Goal: Navigation & Orientation: Understand site structure

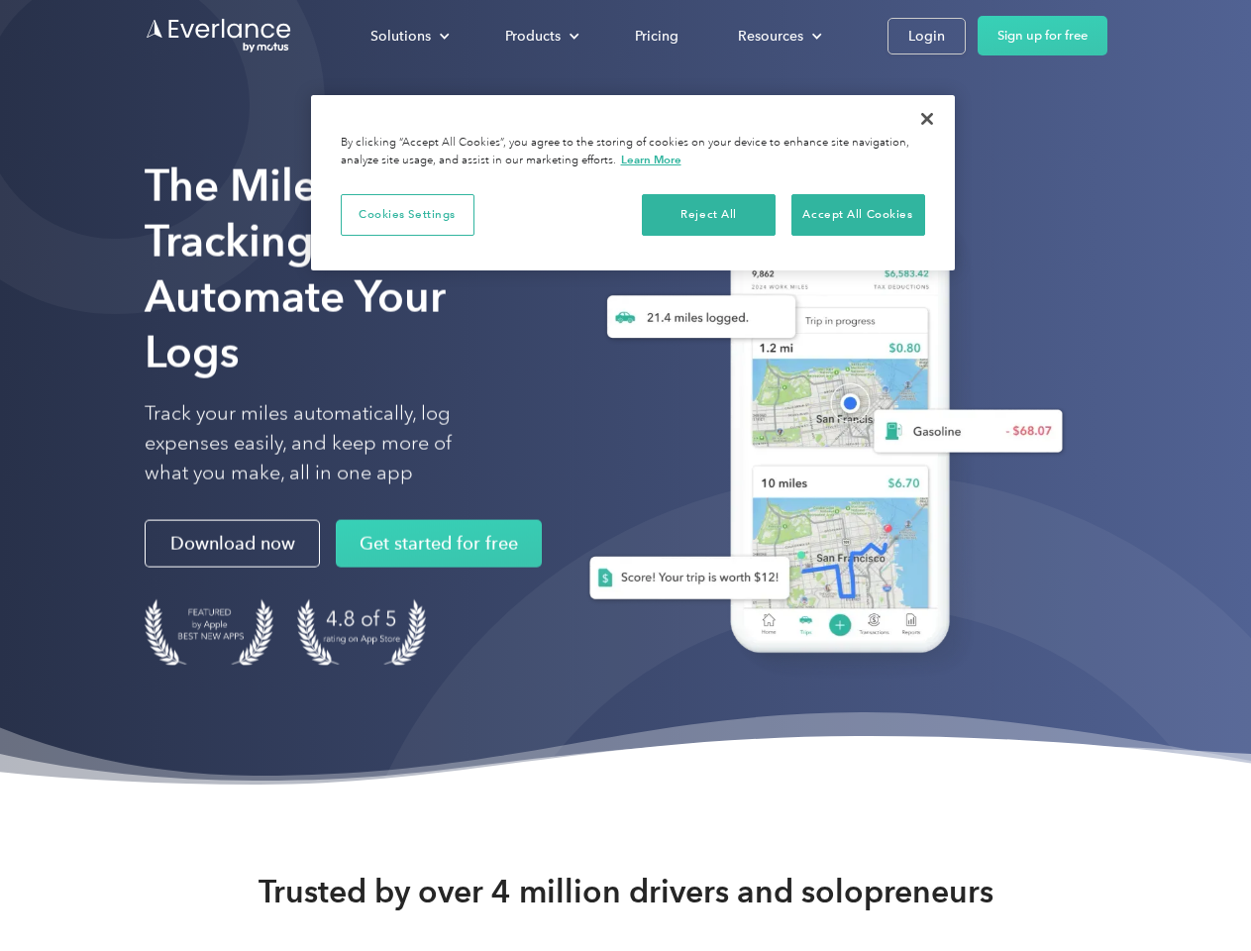
click at [409, 36] on div "Solutions" at bounding box center [401, 36] width 60 height 25
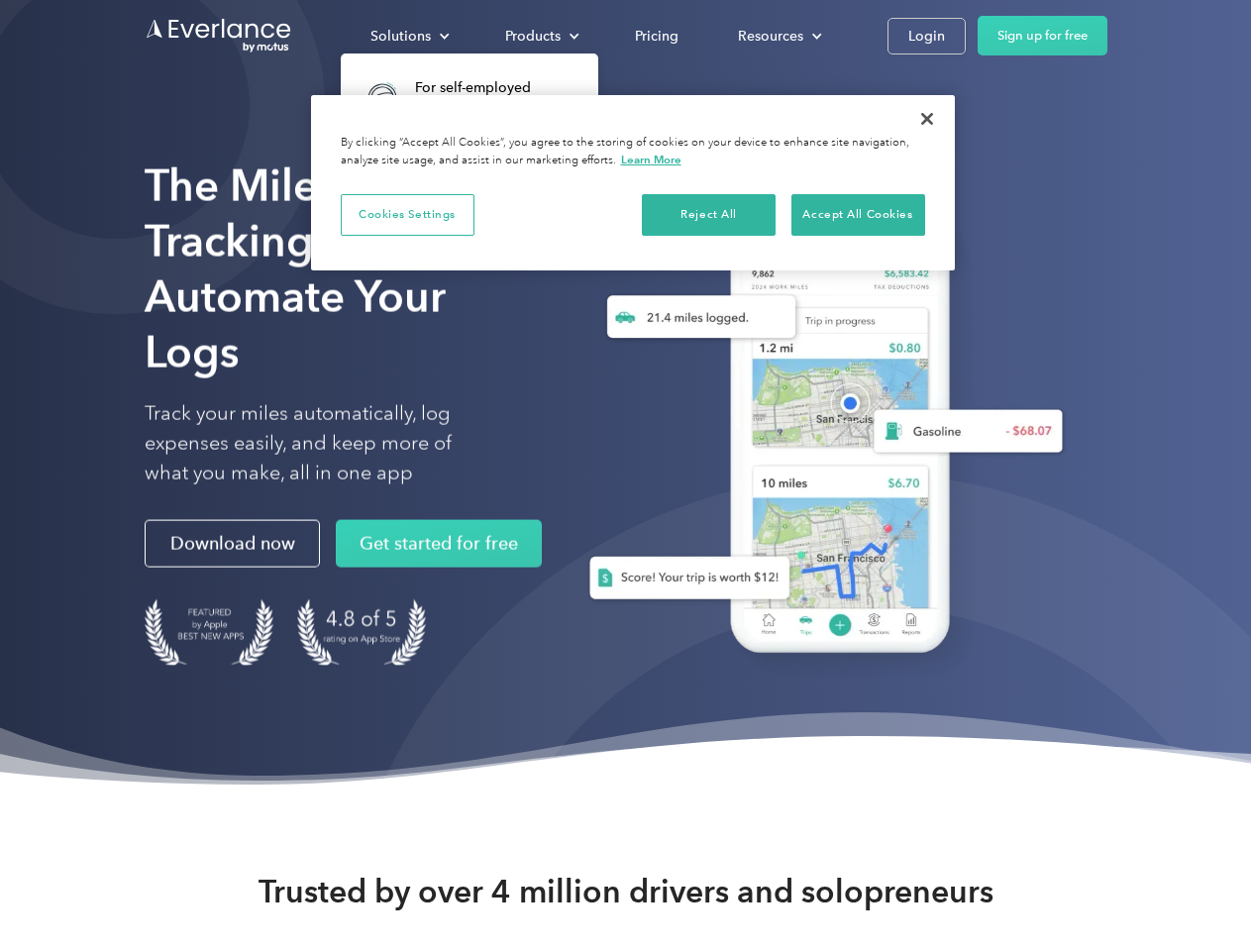
click at [540, 36] on div "Products" at bounding box center [532, 36] width 55 height 25
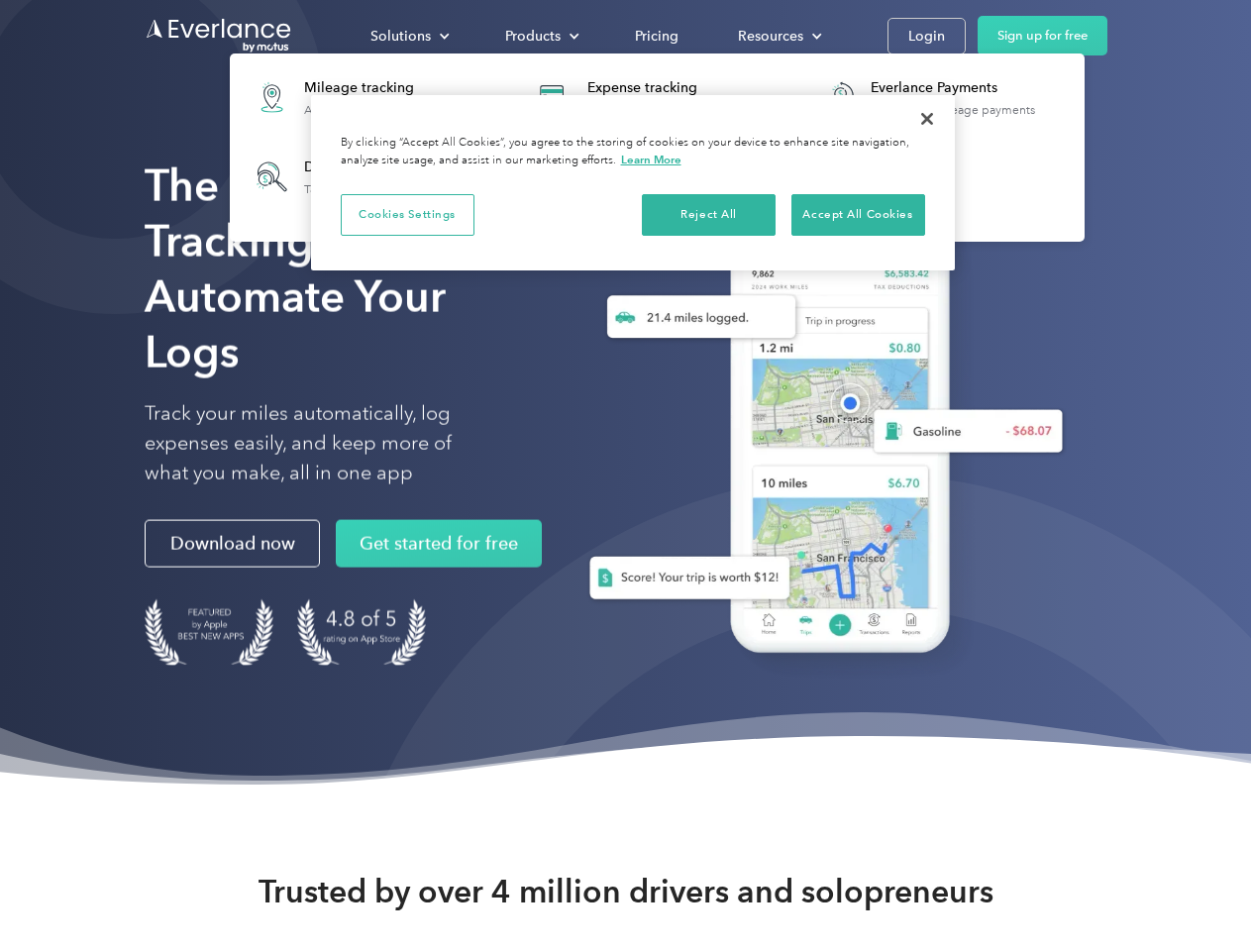
click at [778, 36] on div "Resources" at bounding box center [770, 36] width 65 height 25
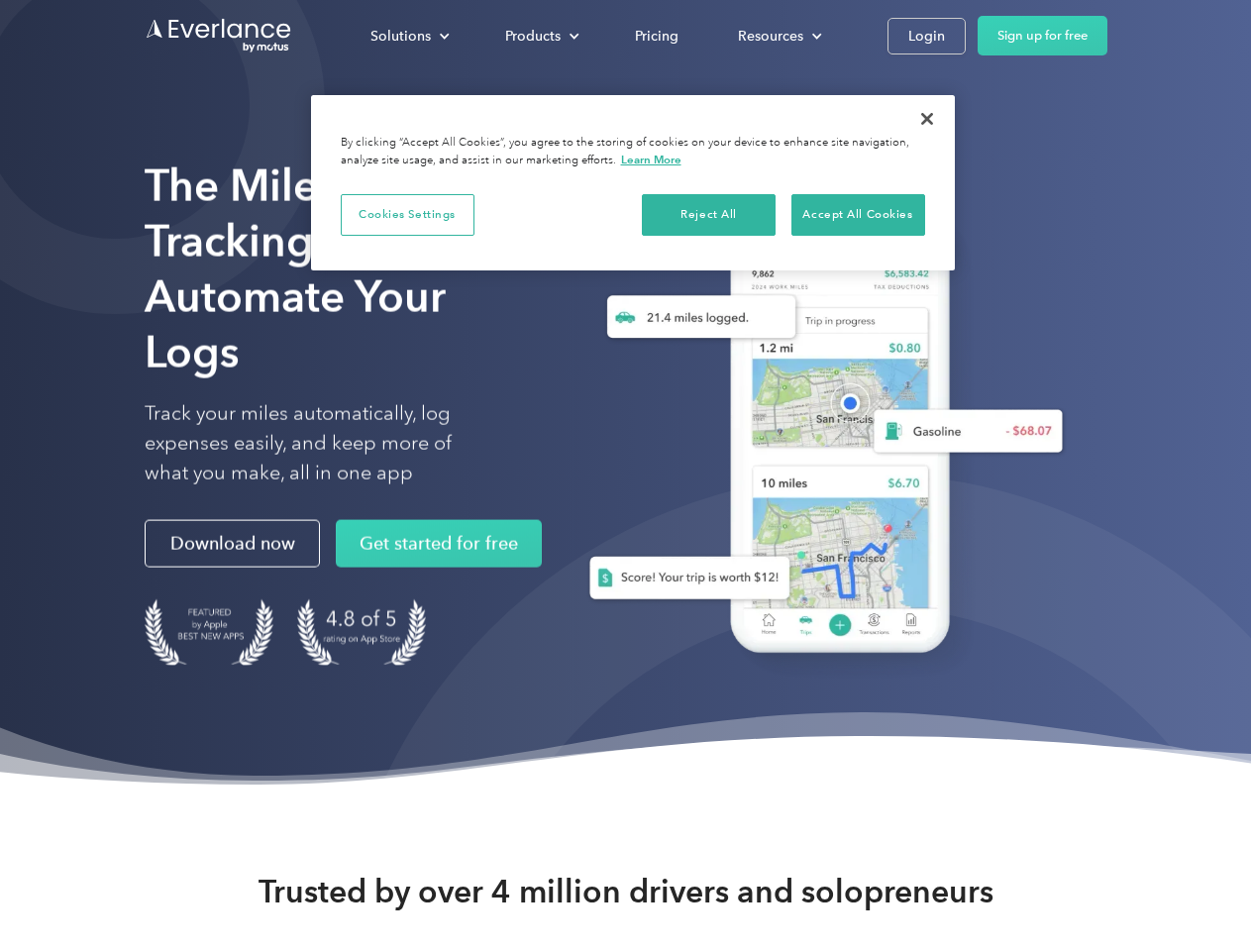
click at [407, 214] on button "Cookies Settings" at bounding box center [408, 215] width 134 height 42
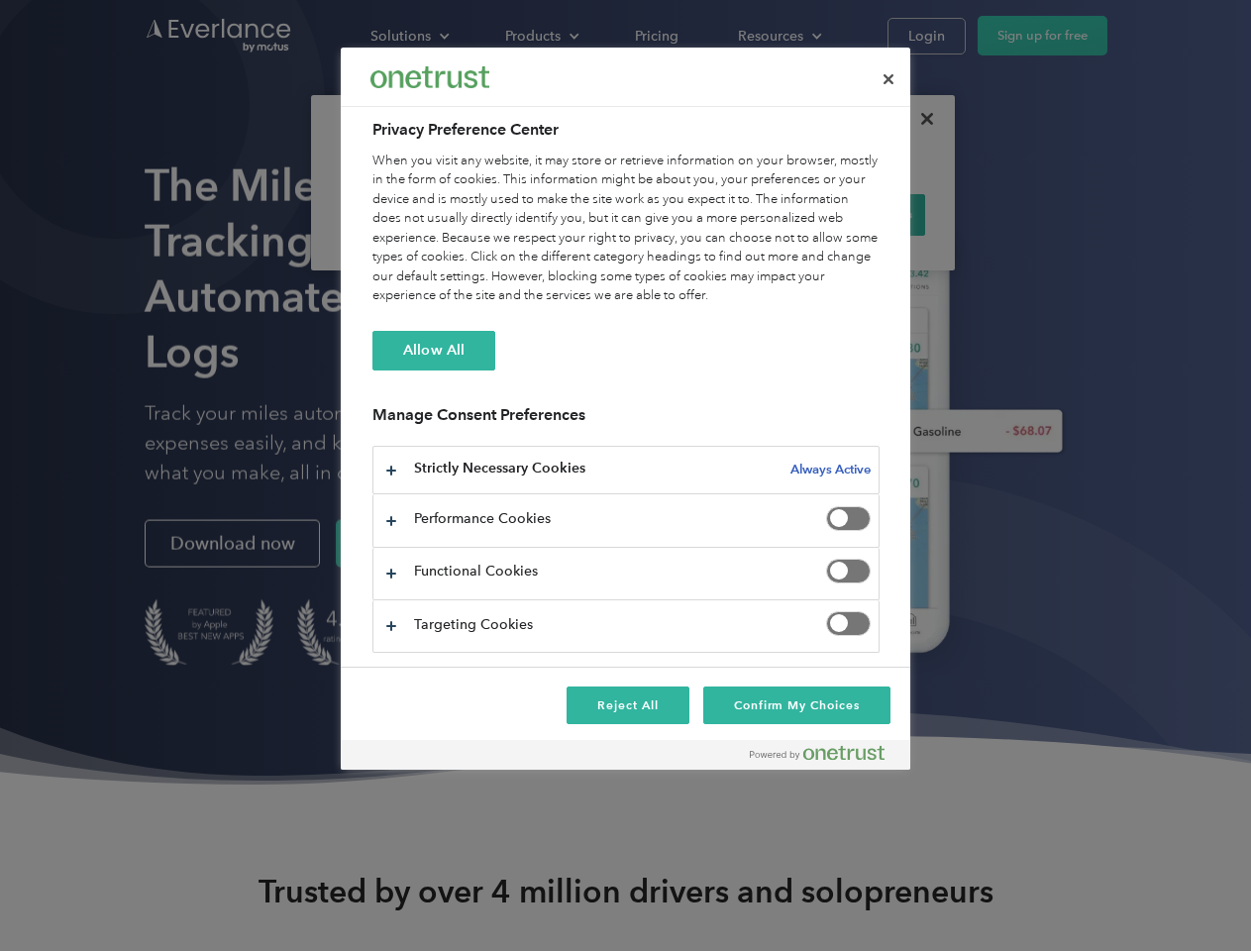
click at [709, 214] on div "When you visit any website, it may store or retrieve information on your browse…" at bounding box center [626, 229] width 507 height 155
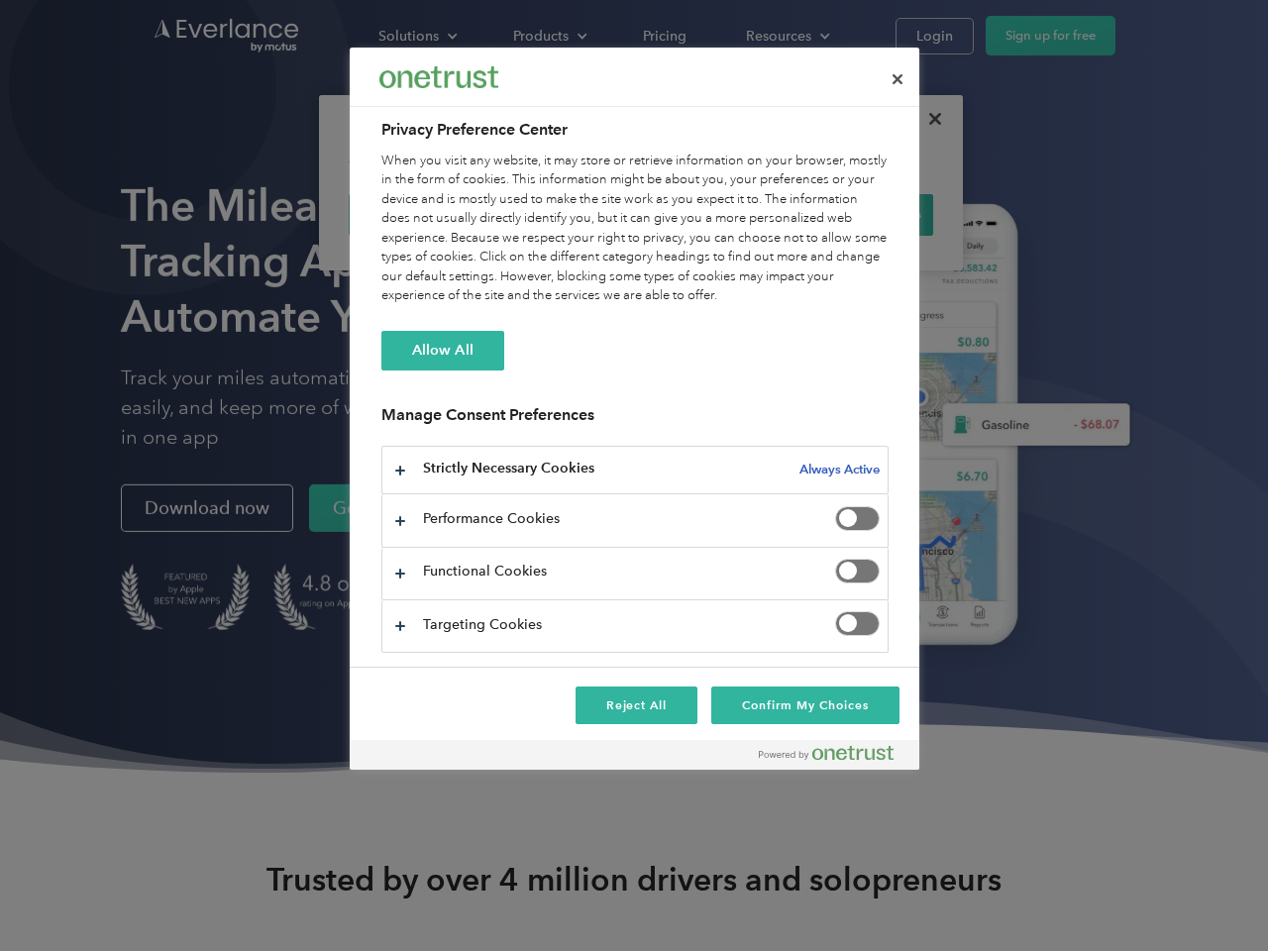
click at [858, 214] on div "When you visit any website, it may store or retrieve information on your browse…" at bounding box center [634, 229] width 507 height 155
click at [927, 119] on div at bounding box center [634, 475] width 1268 height 951
